Goal: Information Seeking & Learning: Learn about a topic

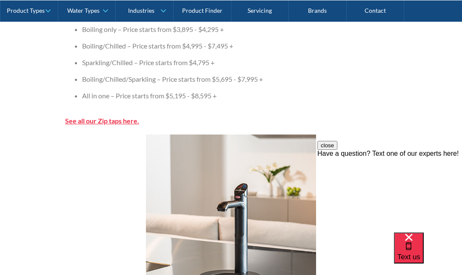
scroll to position [1064, 0]
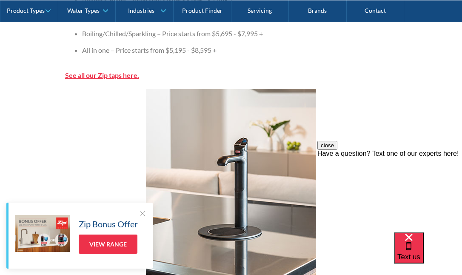
click at [227, 162] on img at bounding box center [231, 194] width 170 height 210
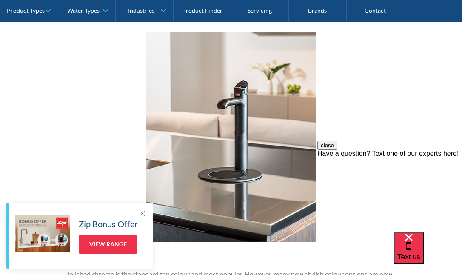
scroll to position [1070, 0]
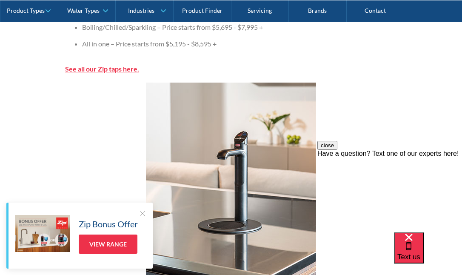
drag, startPoint x: 234, startPoint y: 148, endPoint x: 221, endPoint y: 132, distance: 20.5
click at [234, 148] on img at bounding box center [231, 188] width 170 height 210
click at [109, 70] on strong "See all our Zip taps here." at bounding box center [102, 69] width 74 height 8
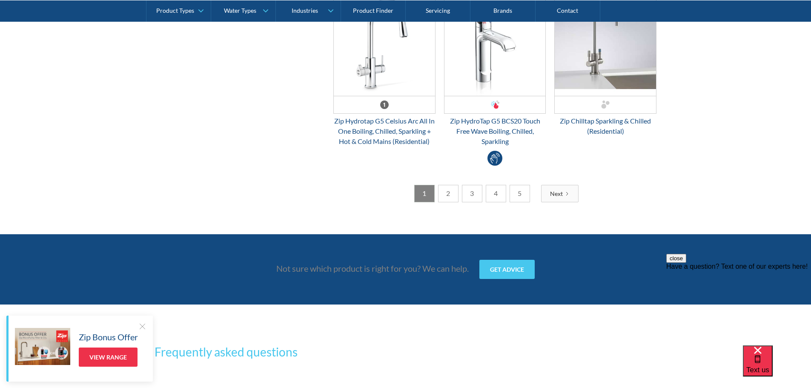
scroll to position [2298, 0]
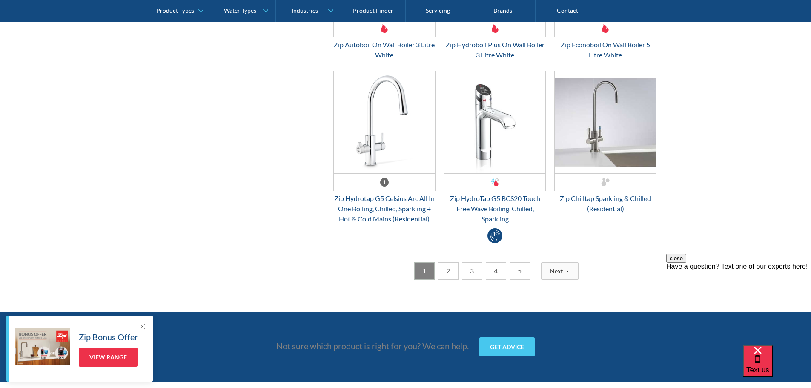
click at [450, 273] on link "2" at bounding box center [448, 270] width 20 height 17
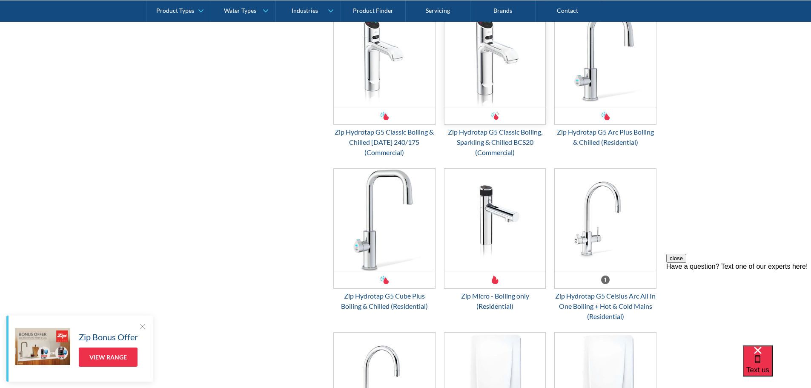
scroll to position [1915, 0]
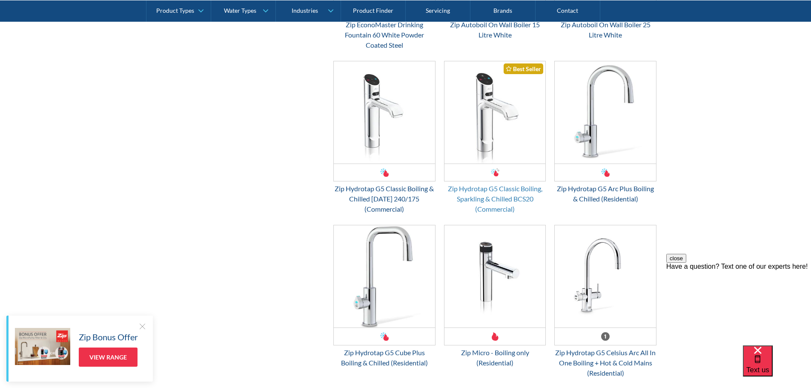
click at [462, 209] on div "Zip Hydrotap G5 Classic Boiling, Sparkling & Chilled BCS20 (Commercial)" at bounding box center [495, 198] width 102 height 31
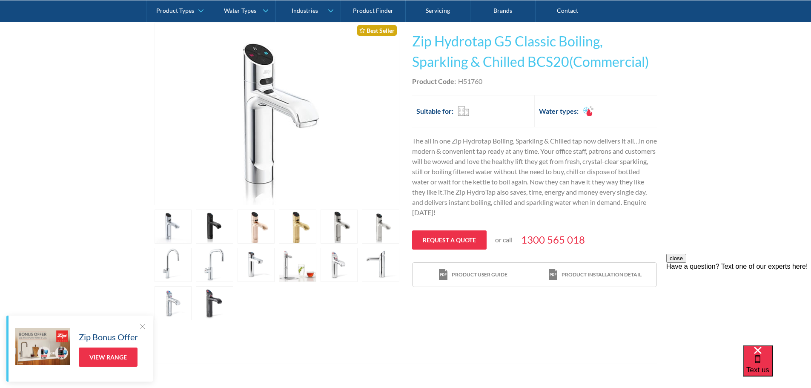
scroll to position [170, 0]
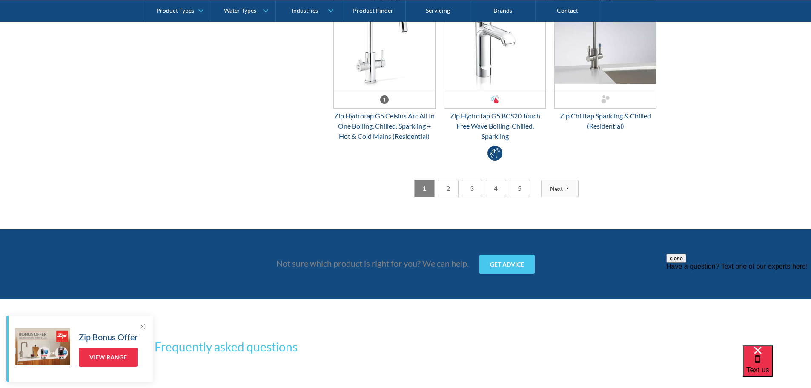
scroll to position [2383, 0]
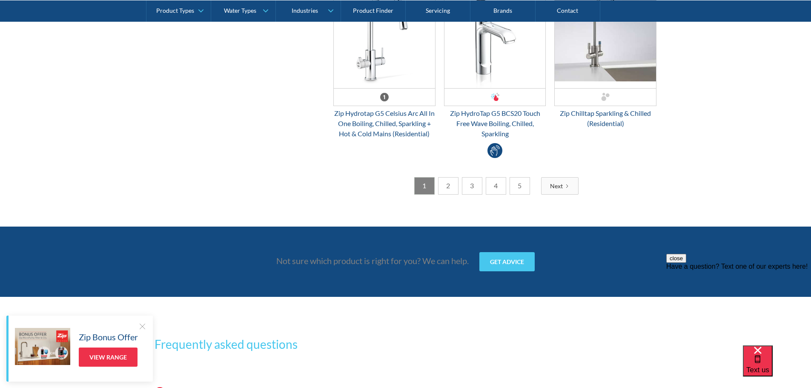
click at [450, 187] on link "2" at bounding box center [448, 185] width 20 height 17
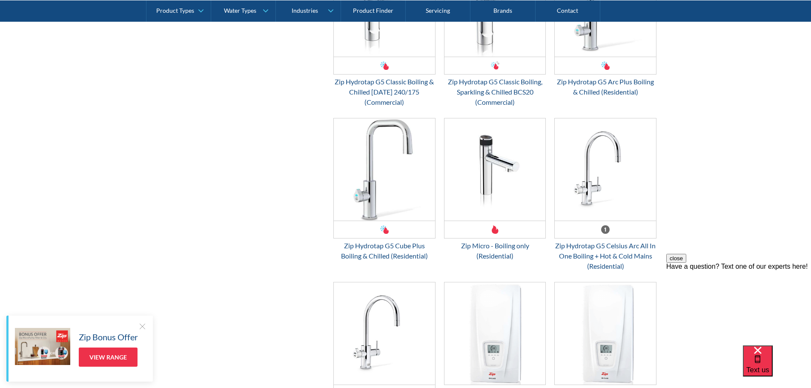
scroll to position [2043, 0]
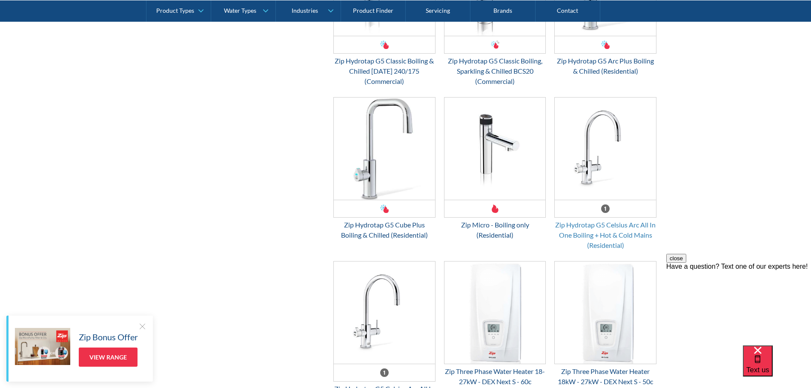
click at [576, 248] on div "Zip Hydrotap G5 Celsius Arc All In One Boiling + Hot & Cold Mains (Residential)" at bounding box center [605, 235] width 102 height 31
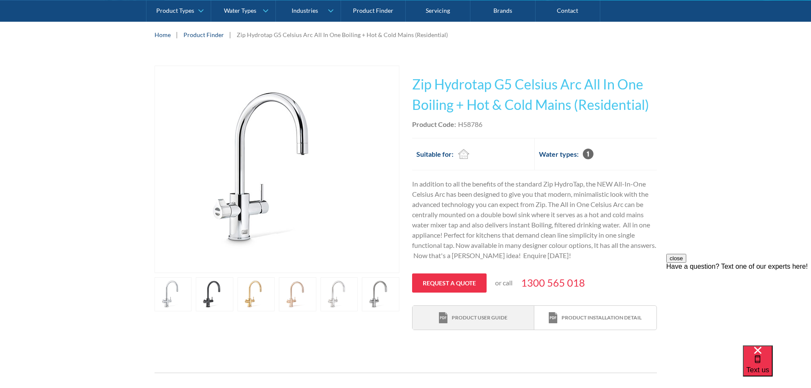
click at [483, 322] on div "Product user guide" at bounding box center [473, 317] width 69 height 11
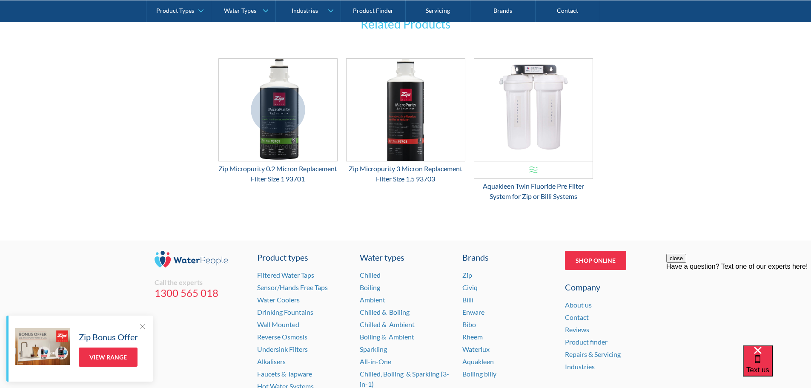
scroll to position [1149, 0]
